Goal: Information Seeking & Learning: Learn about a topic

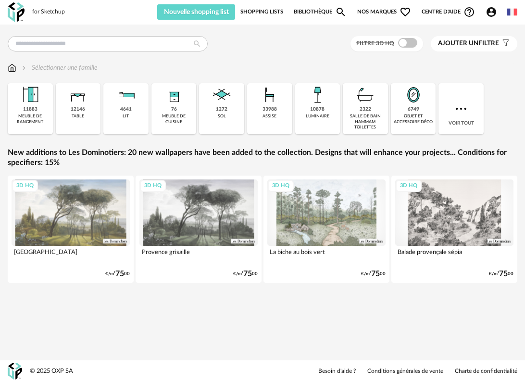
click at [328, 104] on img at bounding box center [317, 94] width 23 height 23
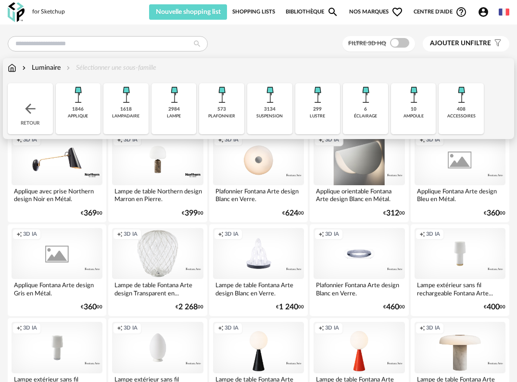
click at [121, 107] on div "1618" at bounding box center [126, 109] width 12 height 6
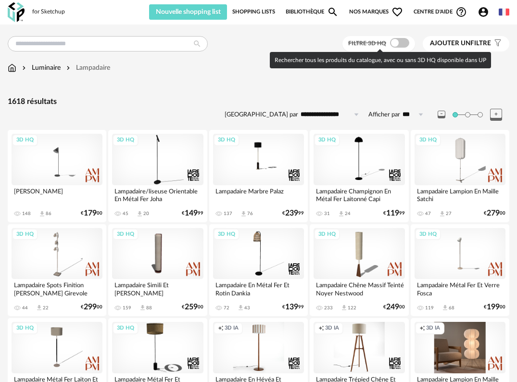
click at [393, 45] on span at bounding box center [399, 43] width 19 height 10
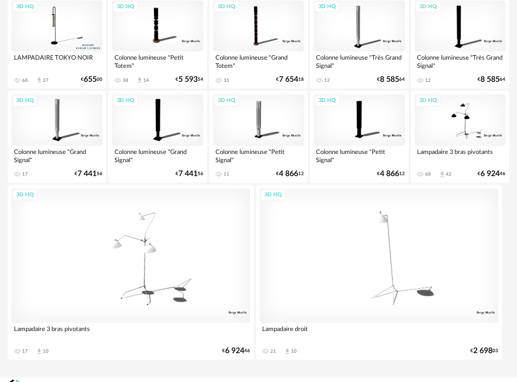
scroll to position [432, 0]
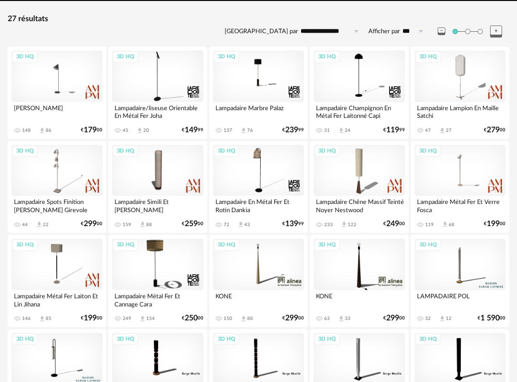
scroll to position [96, 0]
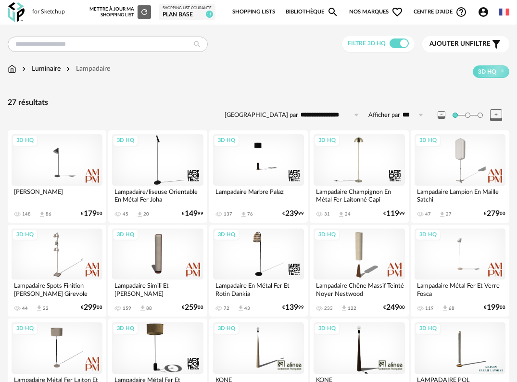
click at [372, 165] on div "3D HQ" at bounding box center [358, 159] width 91 height 51
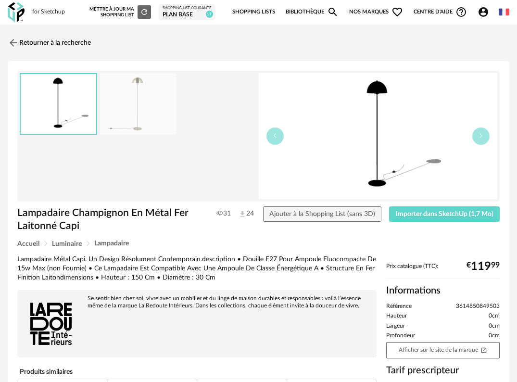
click at [127, 99] on img at bounding box center [138, 104] width 76 height 61
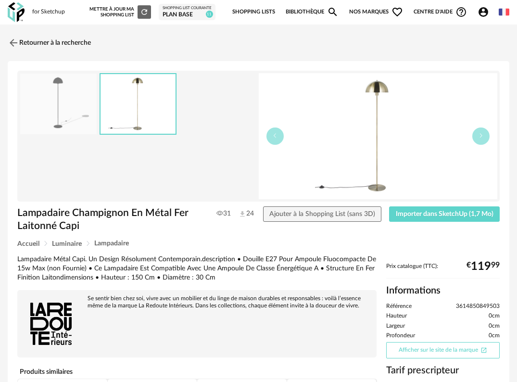
click at [420, 348] on link "Afficher sur le site de la marque Open In New icon" at bounding box center [442, 350] width 113 height 16
click at [12, 41] on img at bounding box center [13, 43] width 14 height 14
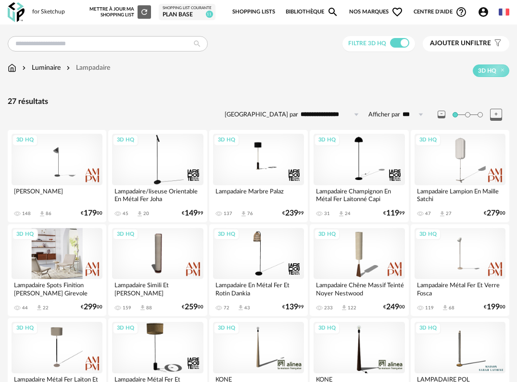
click at [61, 263] on div "3D HQ" at bounding box center [57, 253] width 91 height 51
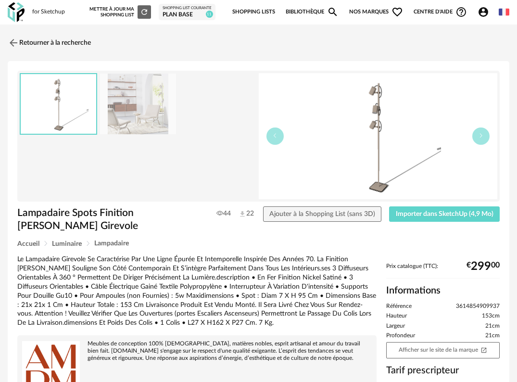
click at [137, 103] on img at bounding box center [138, 104] width 76 height 61
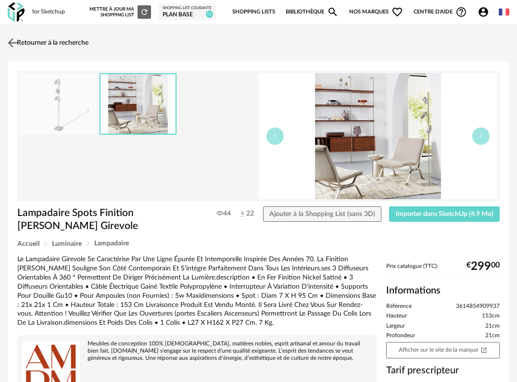
click at [15, 36] on img at bounding box center [13, 43] width 14 height 14
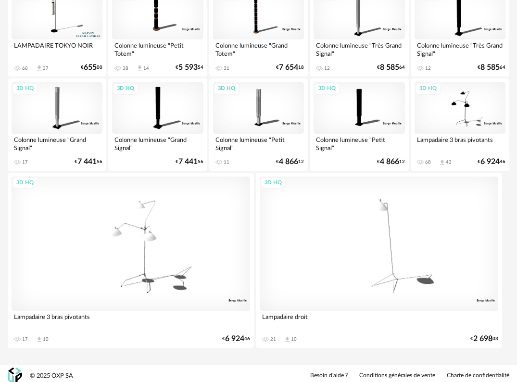
scroll to position [432, 0]
